Goal: Information Seeking & Learning: Learn about a topic

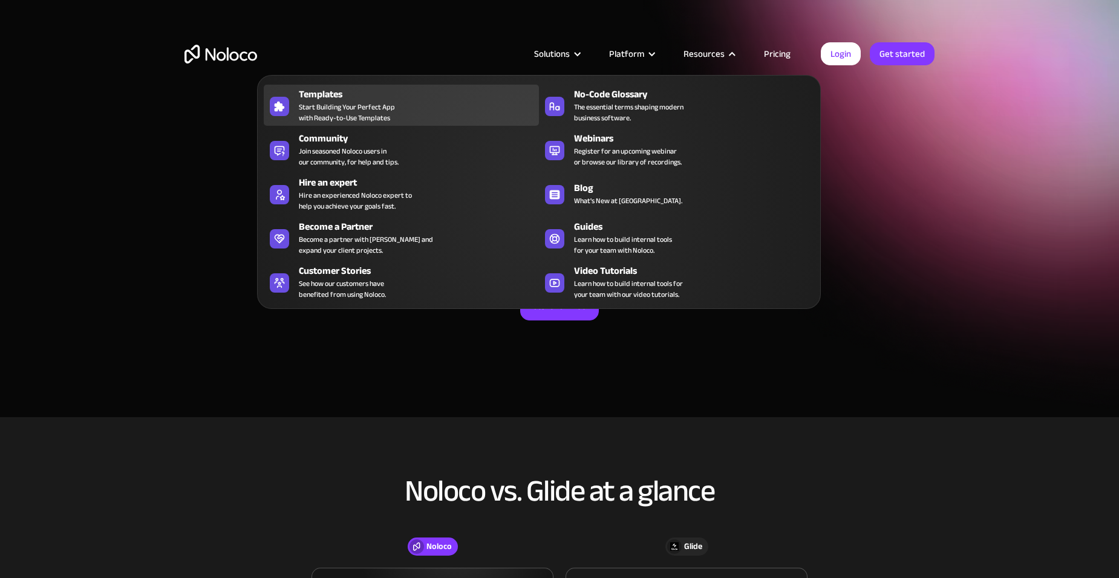
click at [371, 100] on div "Templates" at bounding box center [422, 94] width 246 height 15
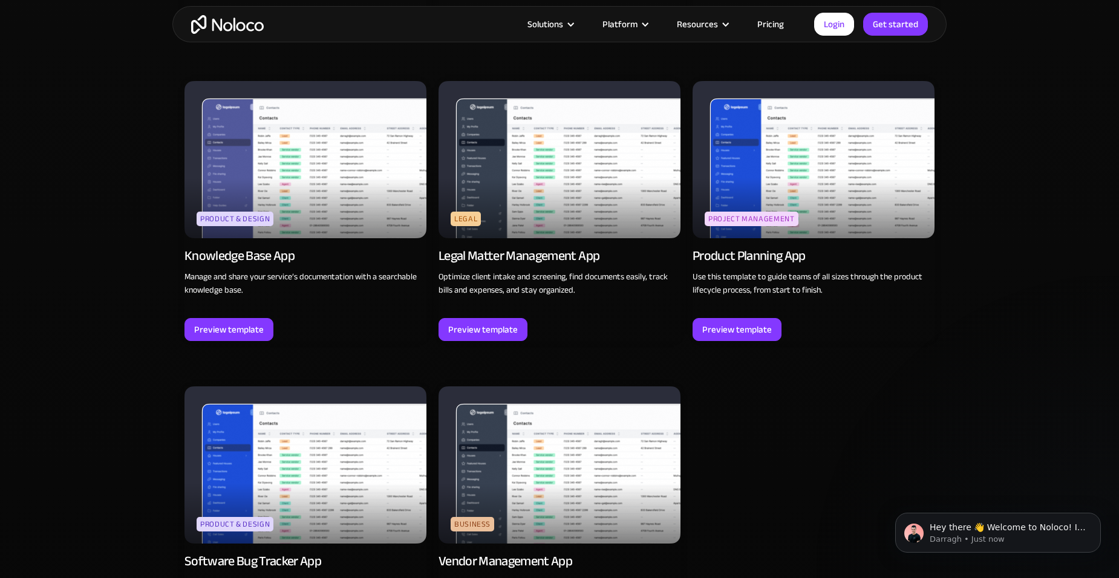
scroll to position [3145, 0]
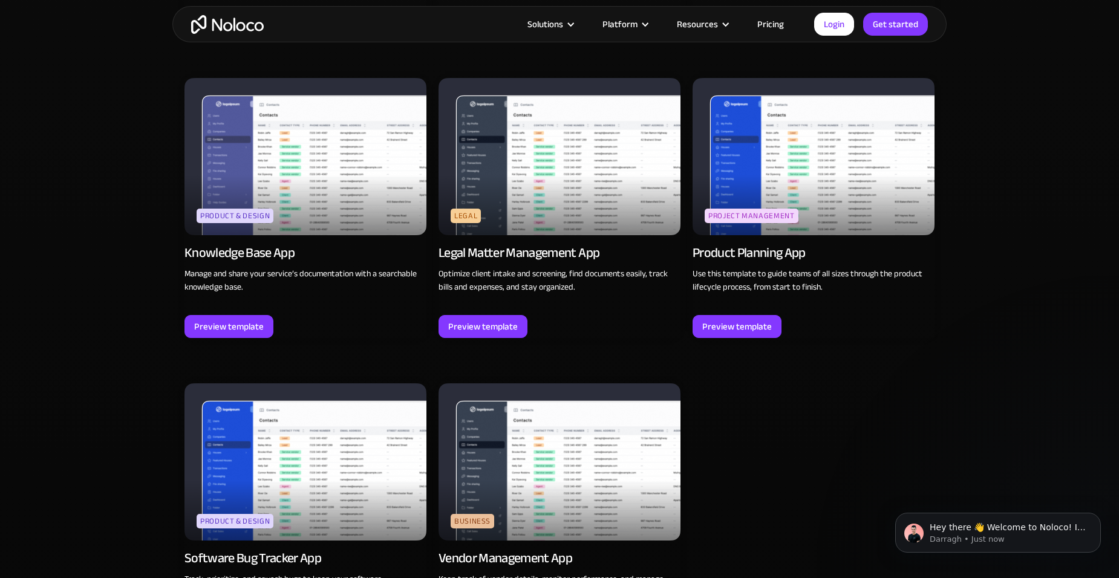
click at [825, 157] on img at bounding box center [813, 156] width 242 height 157
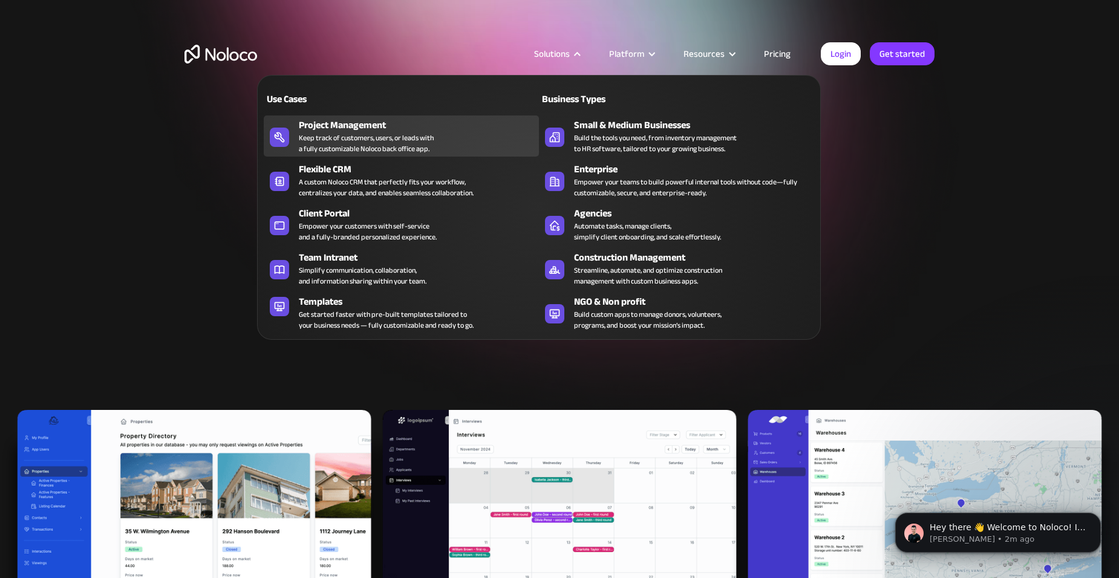
click at [366, 132] on div "Keep track of customers, users, or leads with a fully customizable Noloco back …" at bounding box center [366, 143] width 135 height 22
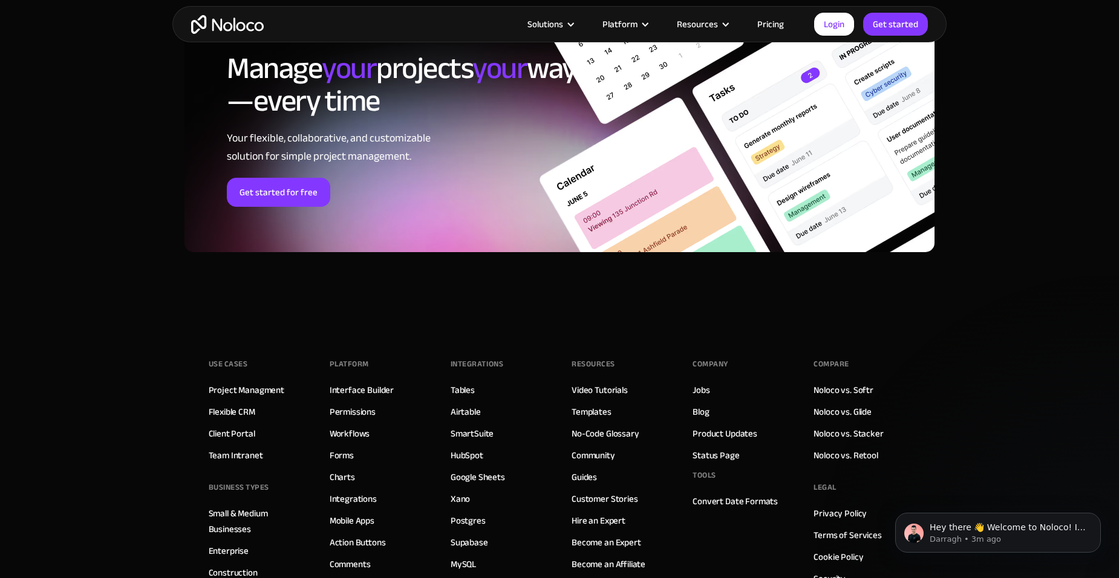
scroll to position [5513, 0]
